Goal: Information Seeking & Learning: Learn about a topic

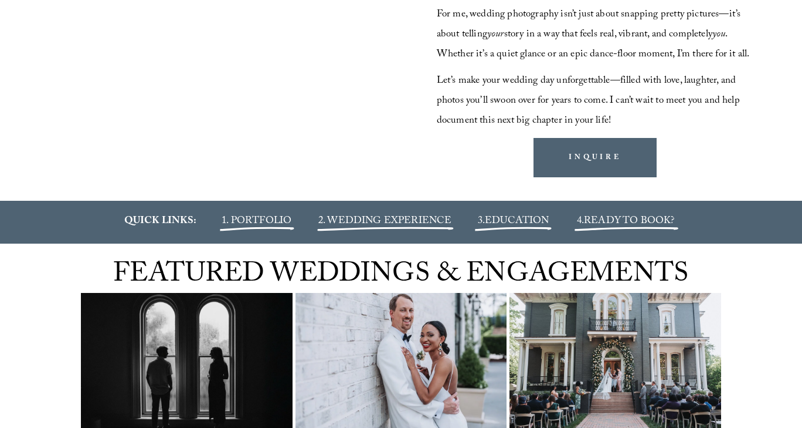
scroll to position [1221, 0]
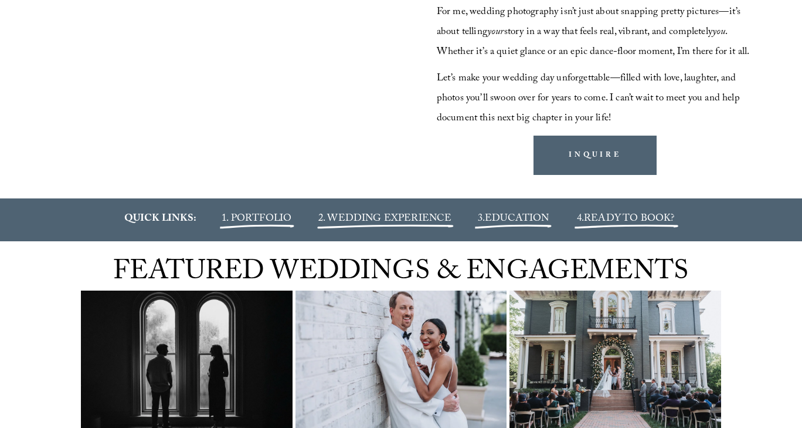
click at [528, 228] on span "EDUCATION" at bounding box center [517, 219] width 65 height 17
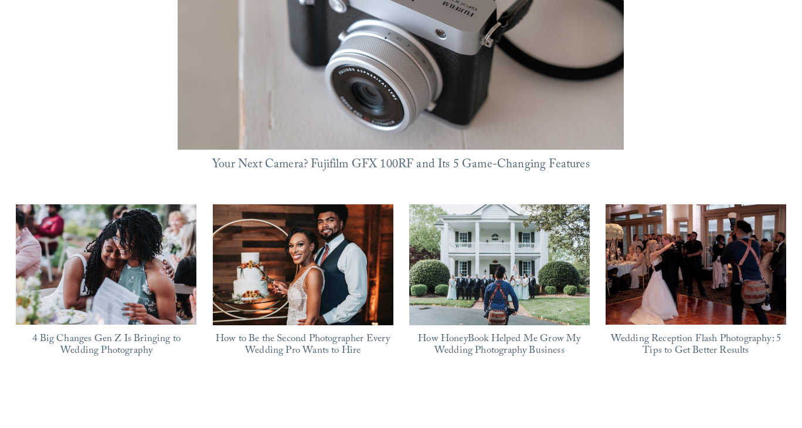
scroll to position [1022, 0]
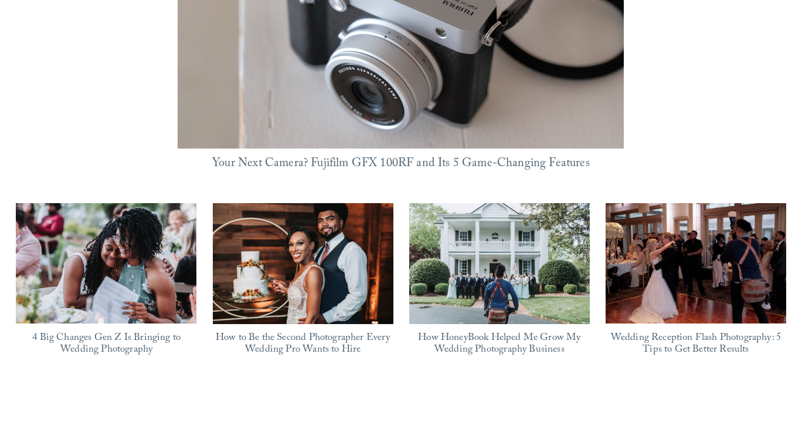
click at [703, 330] on link "Wedding Reception Flash Photography: 5 Tips to Get Better Results" at bounding box center [696, 344] width 170 height 29
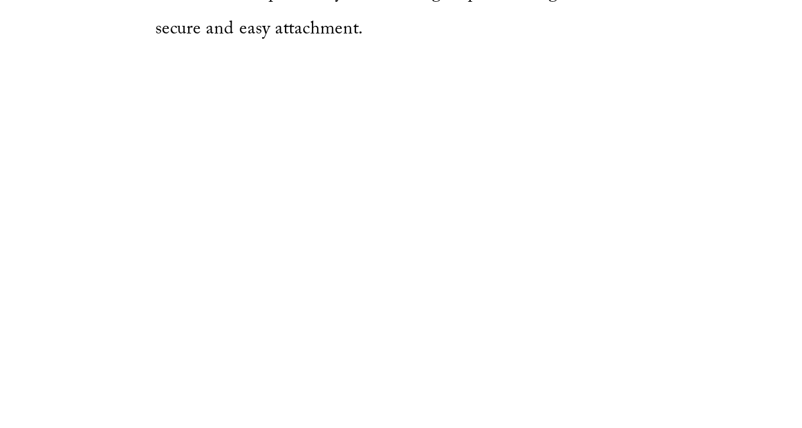
scroll to position [3291, 0]
